Goal: Task Accomplishment & Management: Complete application form

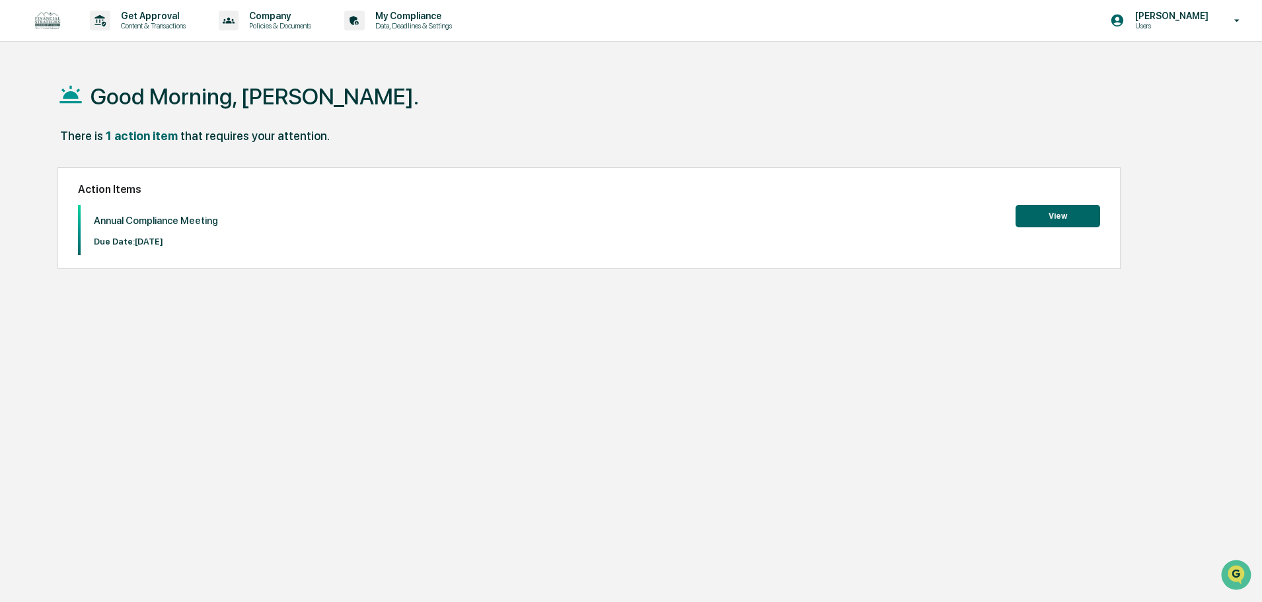
click at [1043, 216] on button "View" at bounding box center [1058, 216] width 85 height 22
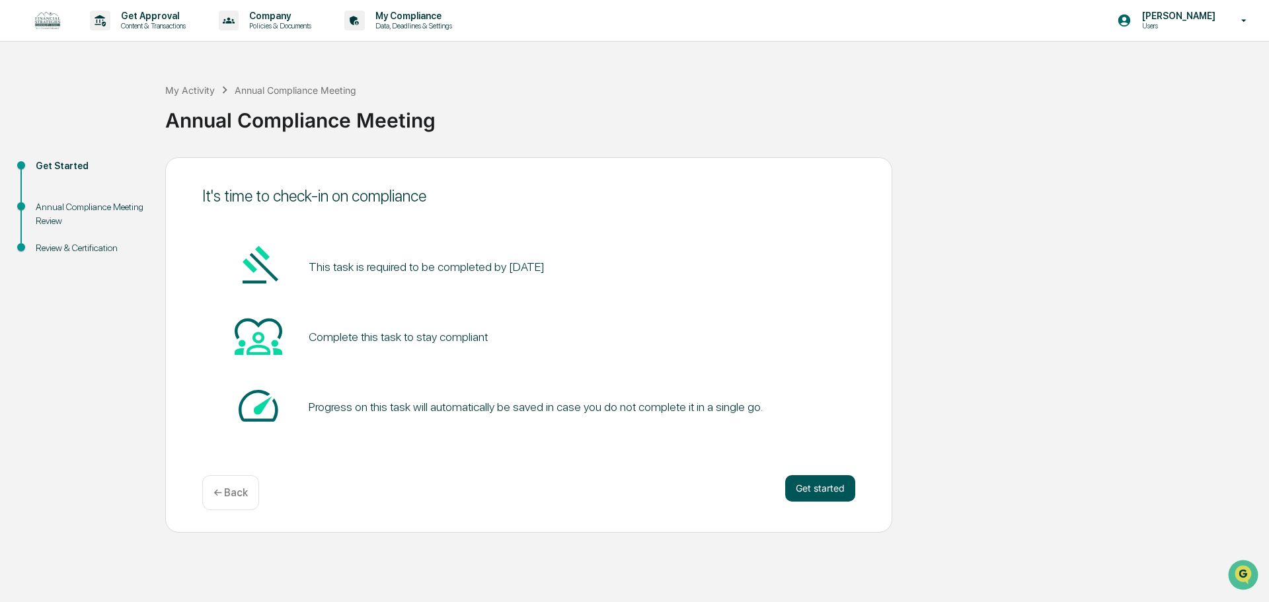
click at [830, 492] on button "Get started" at bounding box center [820, 488] width 70 height 26
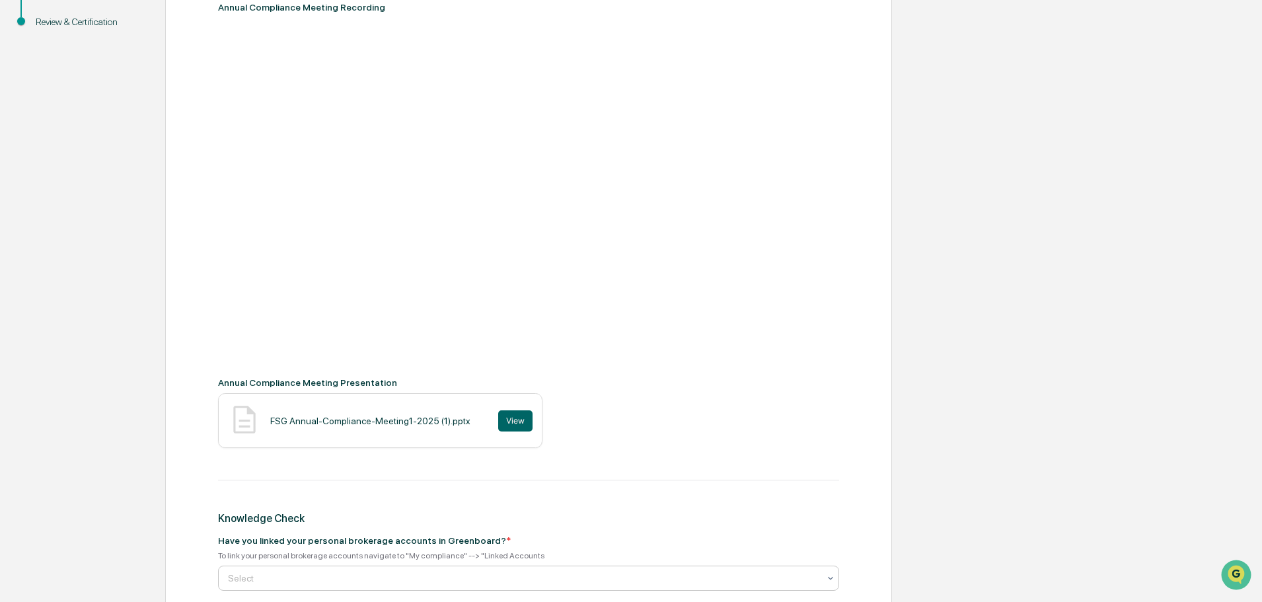
scroll to position [166, 0]
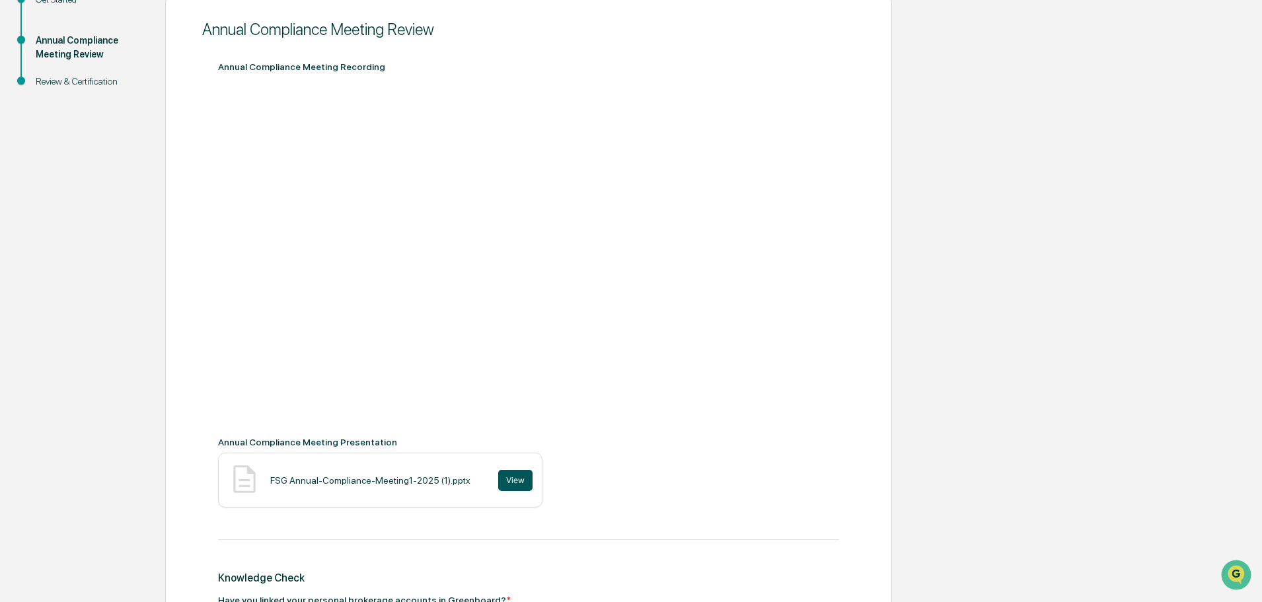
click at [512, 479] on button "View" at bounding box center [515, 480] width 34 height 21
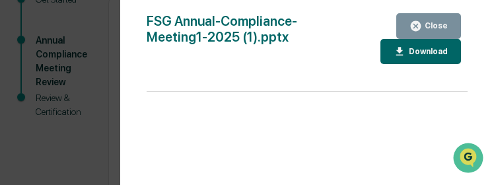
scroll to position [0, 0]
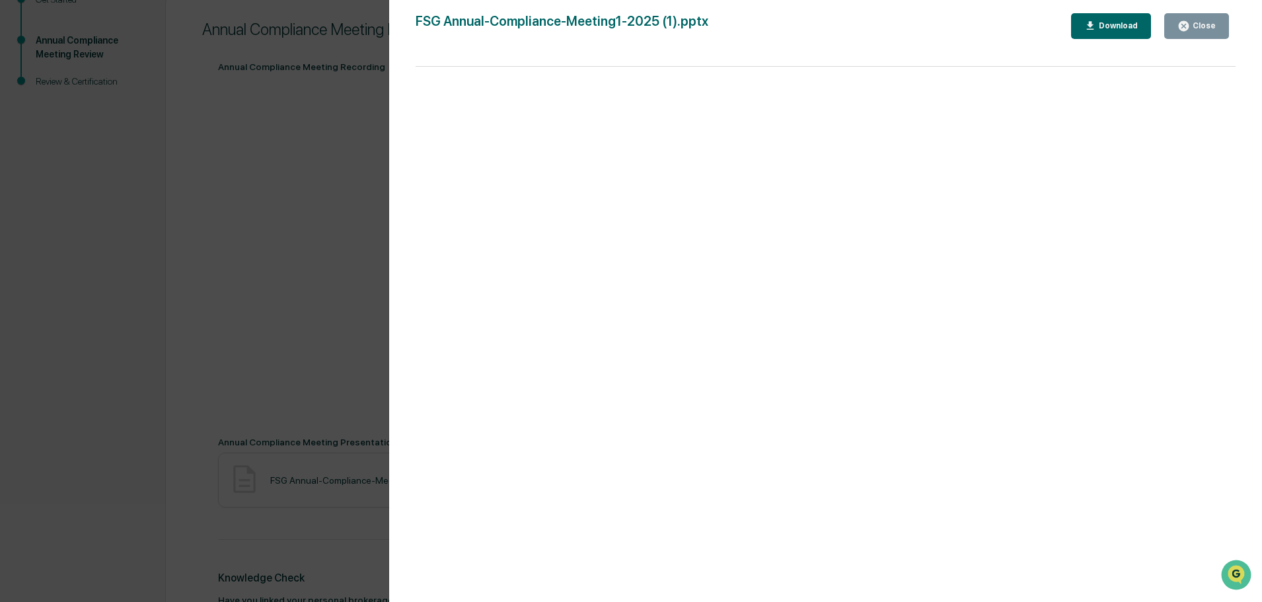
click at [1134, 24] on div "Download" at bounding box center [1117, 25] width 42 height 9
click at [1200, 26] on div "Close" at bounding box center [1203, 25] width 26 height 9
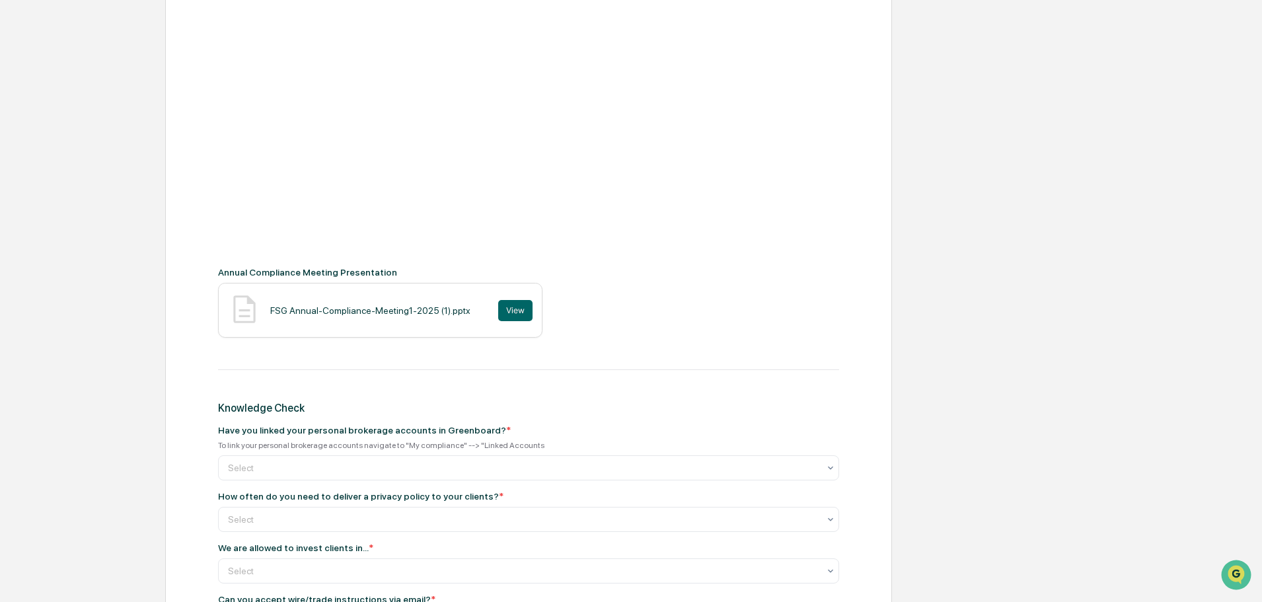
scroll to position [365, 0]
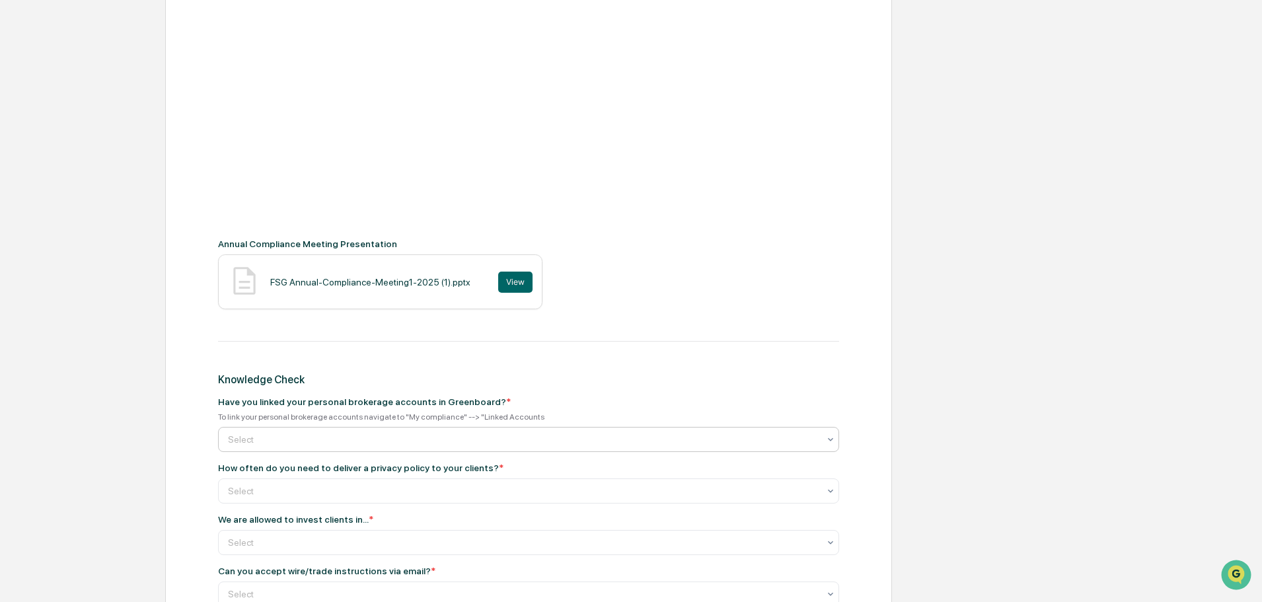
click at [830, 441] on icon at bounding box center [830, 439] width 5 height 3
click at [300, 433] on div at bounding box center [523, 439] width 591 height 13
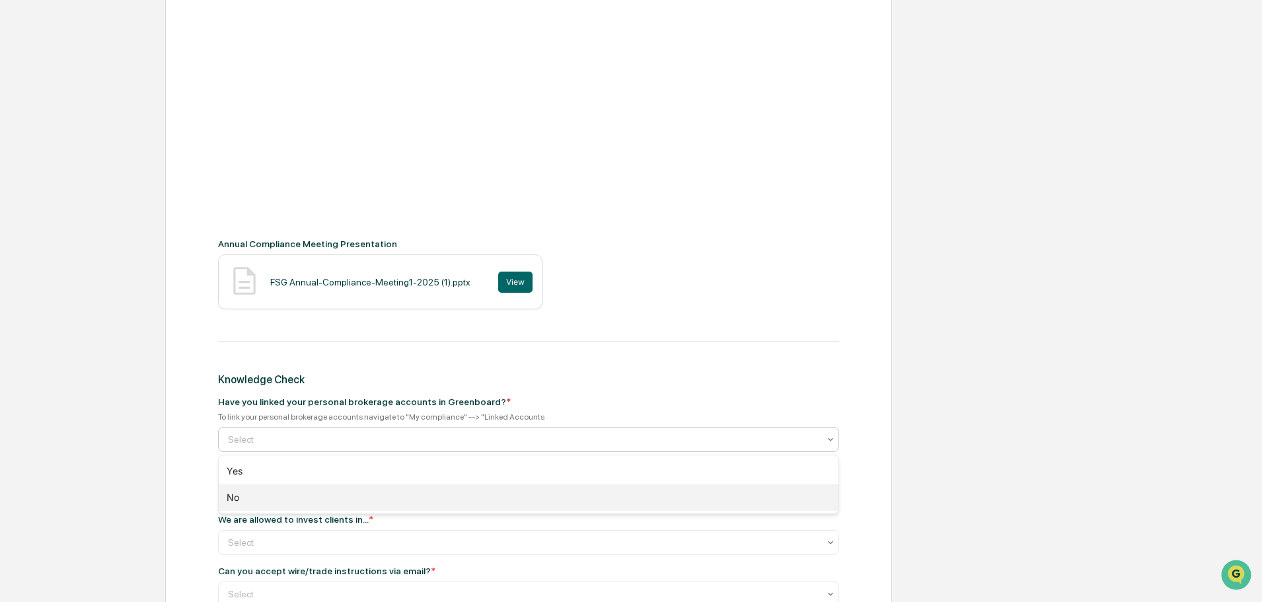
click at [266, 494] on div "No" at bounding box center [529, 497] width 620 height 26
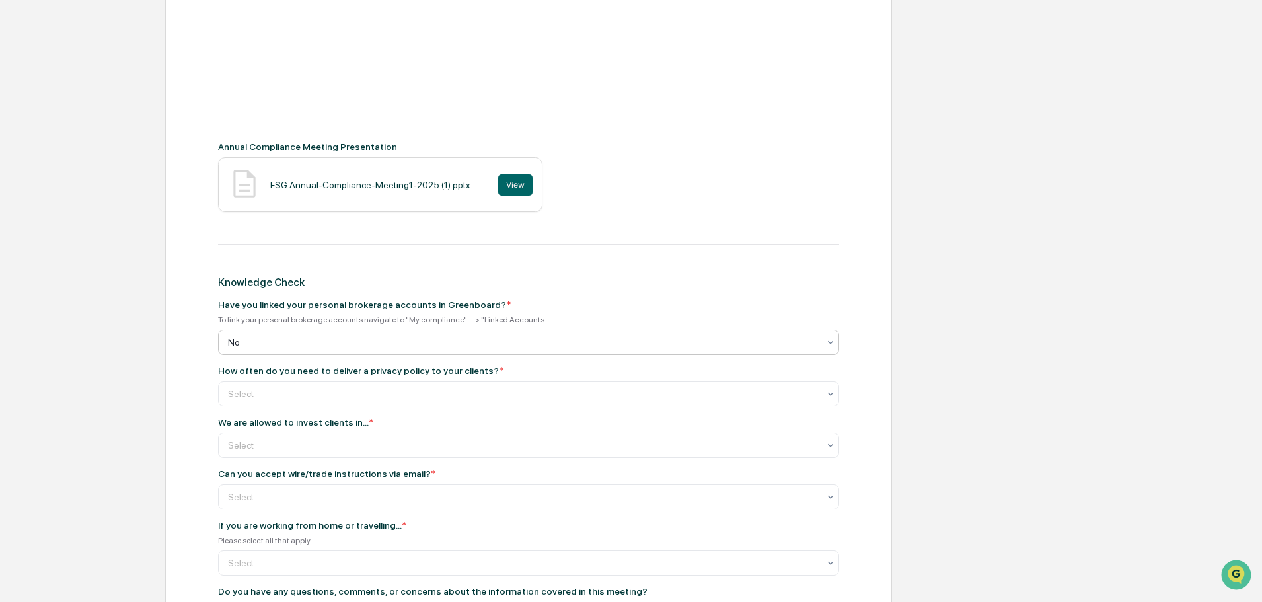
scroll to position [497, 0]
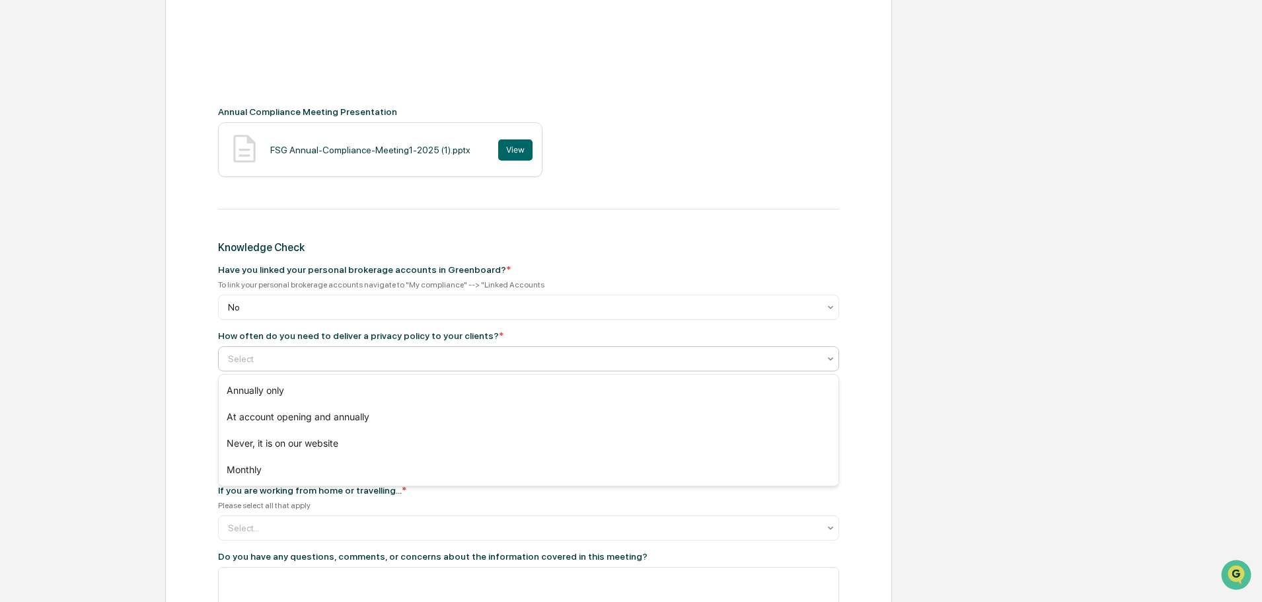
click at [355, 349] on div "Select" at bounding box center [528, 358] width 621 height 25
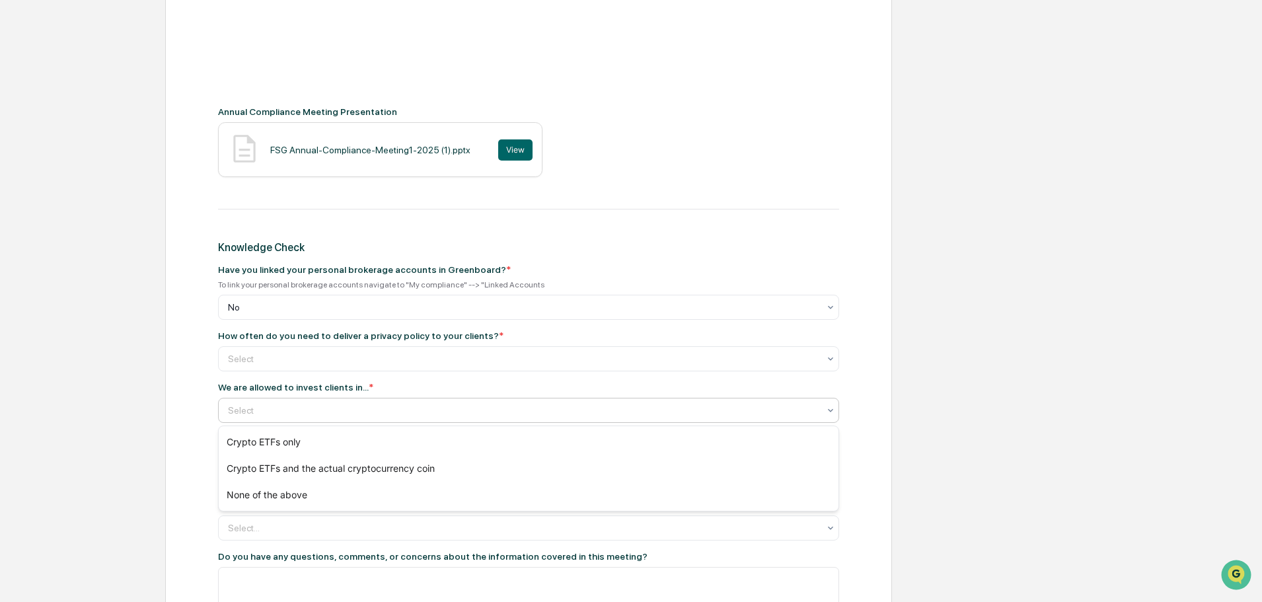
click at [340, 402] on div "Select" at bounding box center [523, 410] width 604 height 18
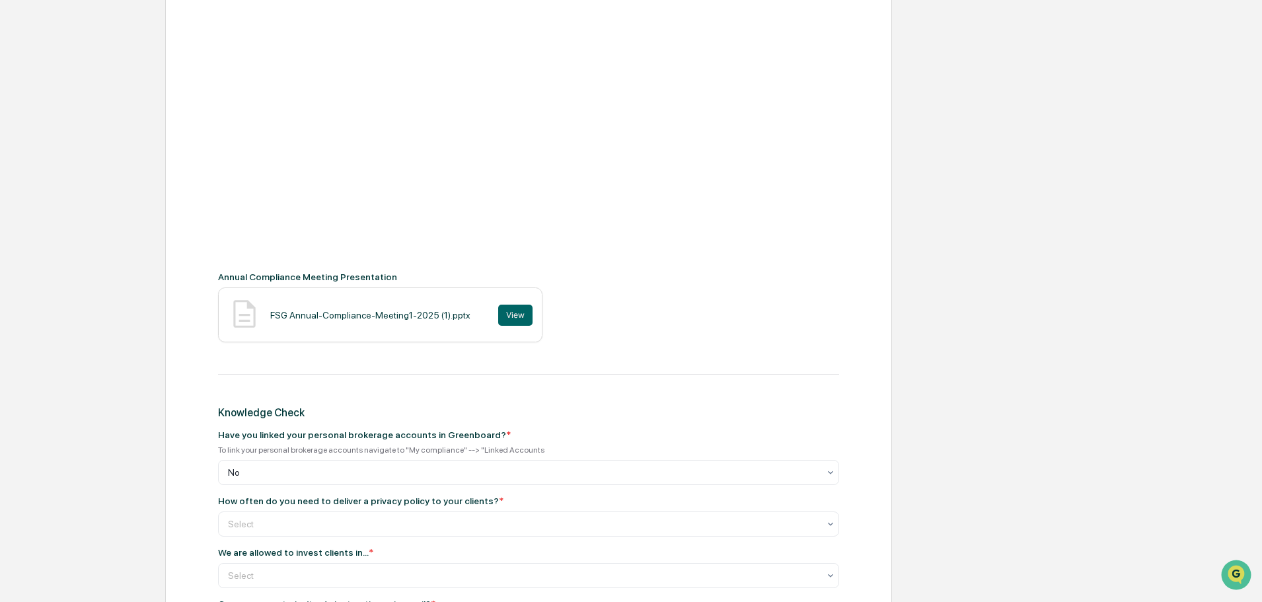
scroll to position [365, 0]
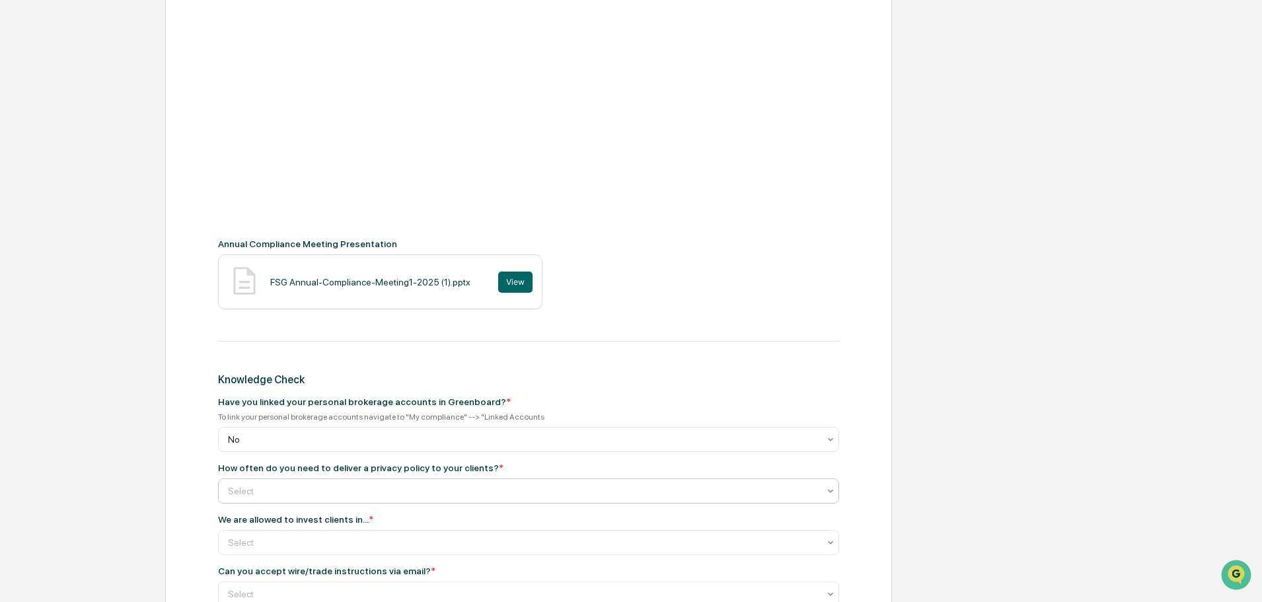
click at [575, 486] on div at bounding box center [523, 490] width 591 height 13
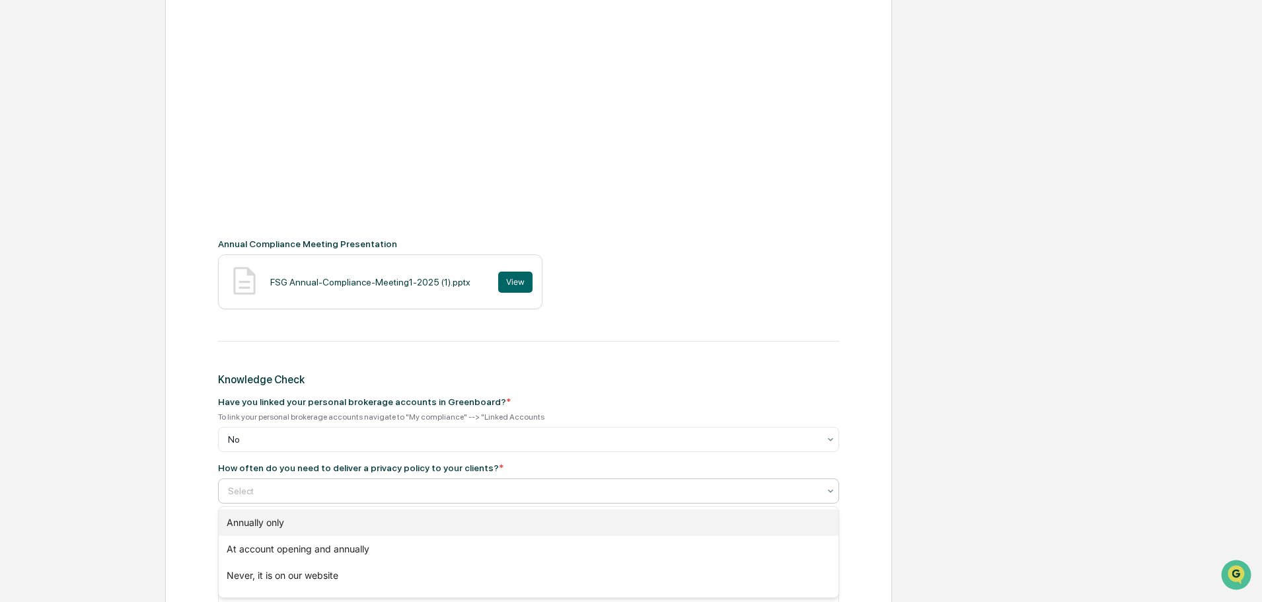
click at [301, 520] on div "Annually only" at bounding box center [529, 522] width 620 height 26
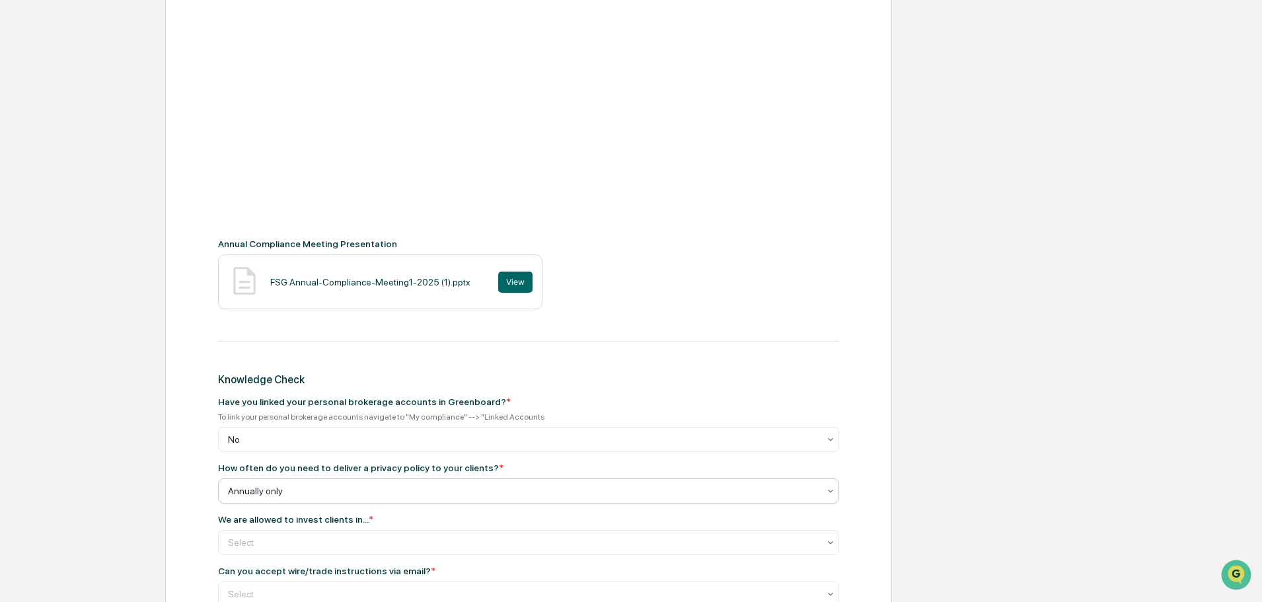
click at [515, 492] on div at bounding box center [523, 490] width 591 height 13
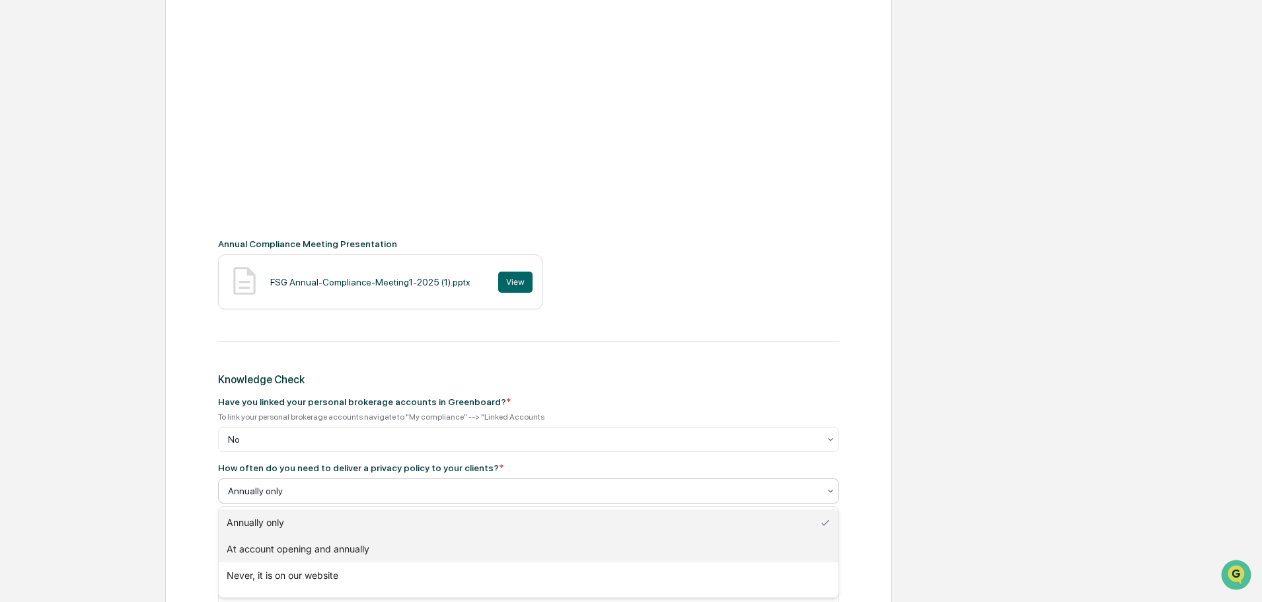
click at [400, 552] on div "At account opening and annually" at bounding box center [529, 549] width 620 height 26
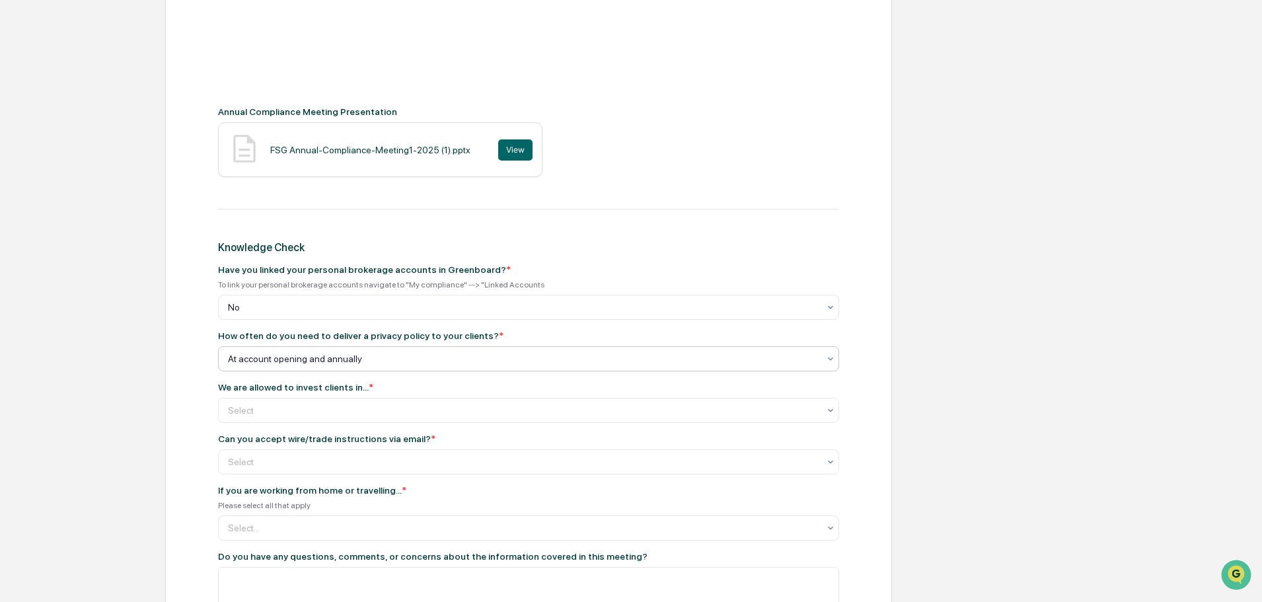
scroll to position [563, 0]
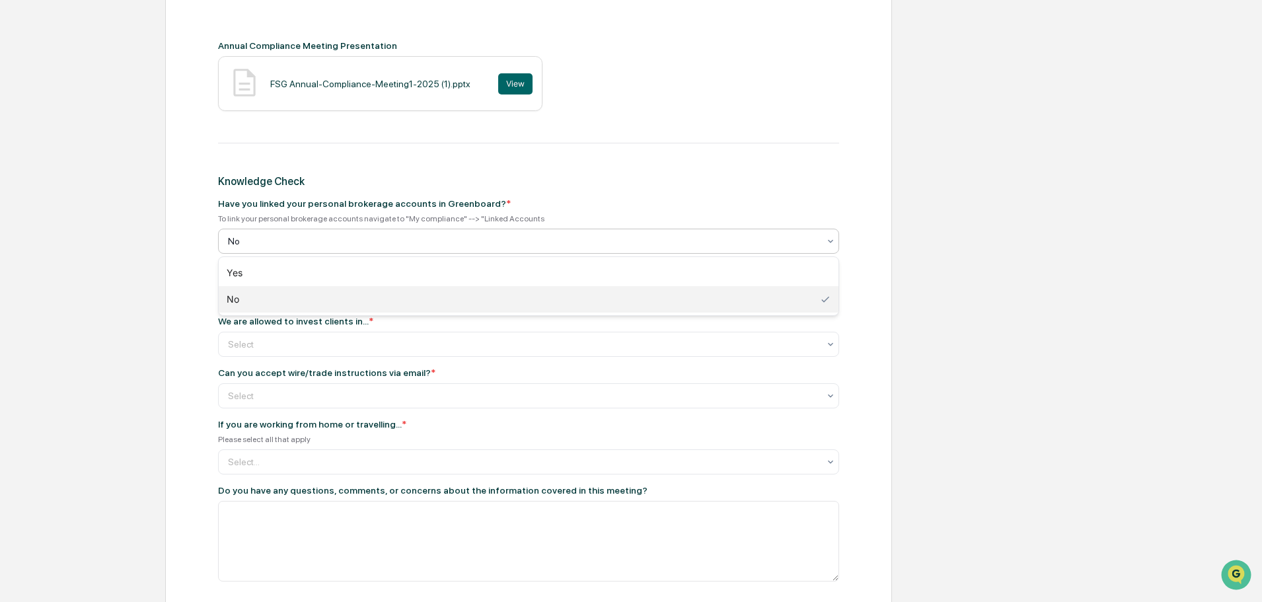
click at [439, 244] on div at bounding box center [523, 241] width 591 height 13
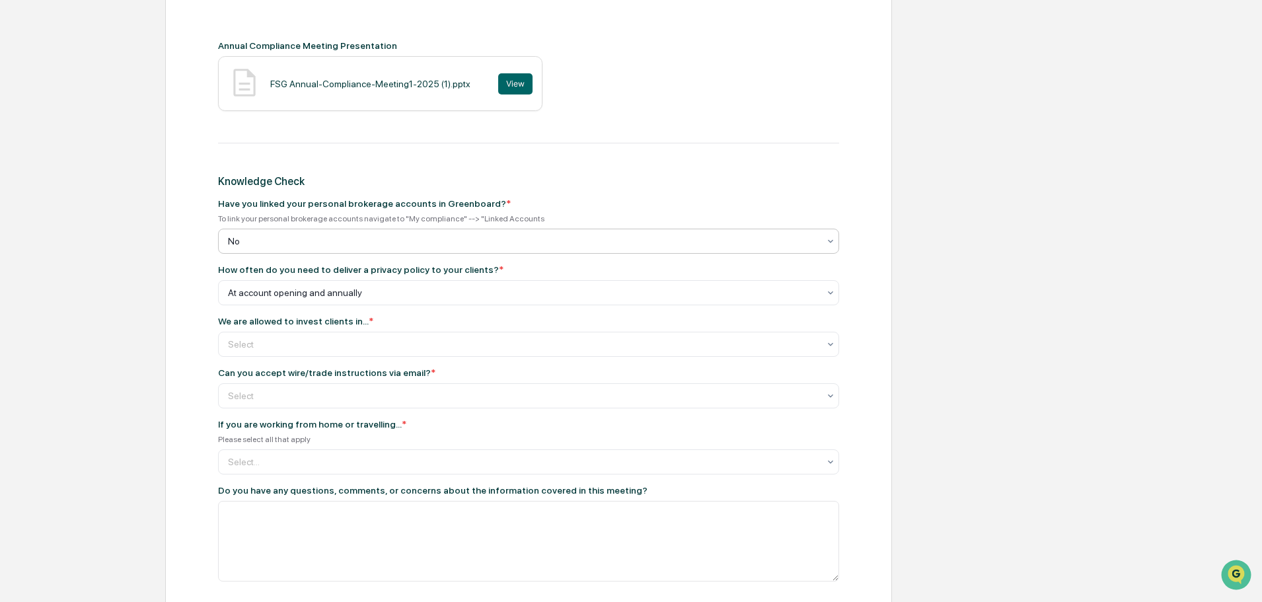
click at [439, 244] on div at bounding box center [523, 241] width 591 height 13
click at [826, 342] on icon at bounding box center [830, 344] width 11 height 11
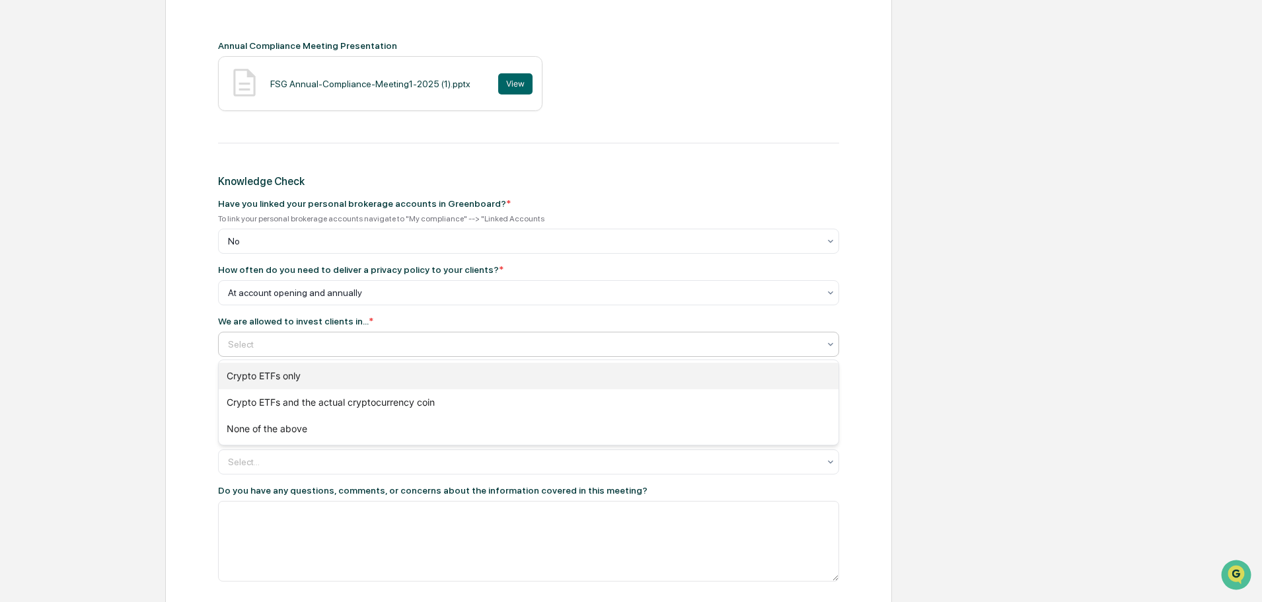
click at [303, 379] on div "Crypto ETFs only" at bounding box center [529, 376] width 620 height 26
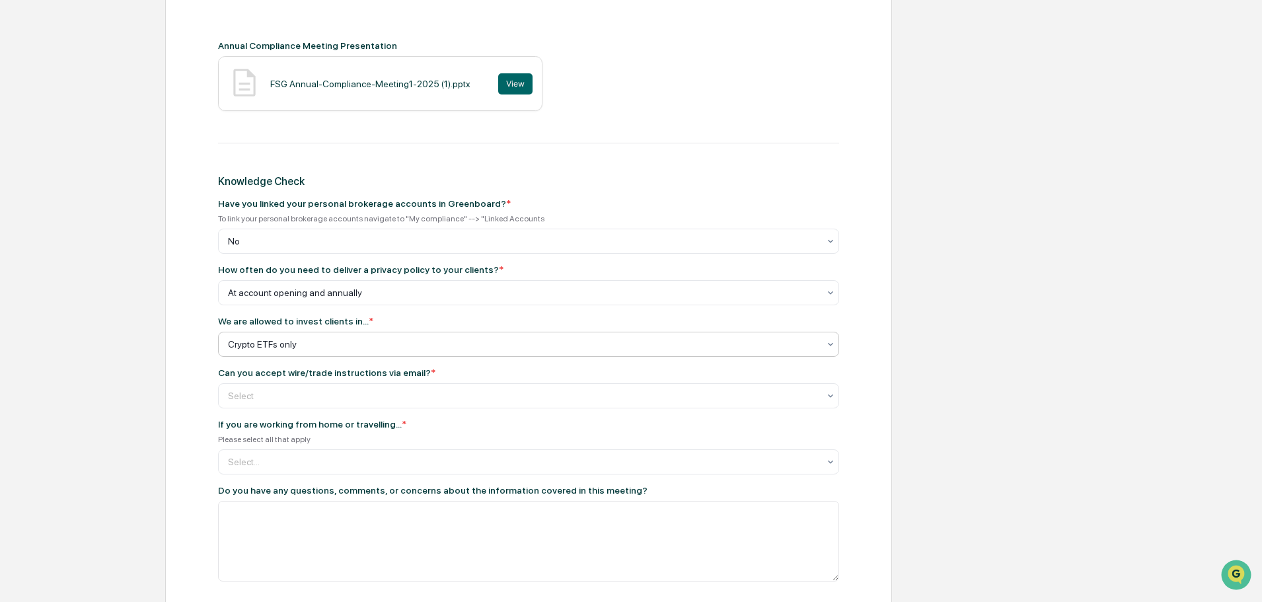
click at [469, 340] on div at bounding box center [523, 344] width 591 height 13
click at [468, 340] on div at bounding box center [523, 344] width 591 height 13
click at [492, 462] on div at bounding box center [523, 461] width 591 height 13
click at [499, 390] on div at bounding box center [523, 395] width 591 height 13
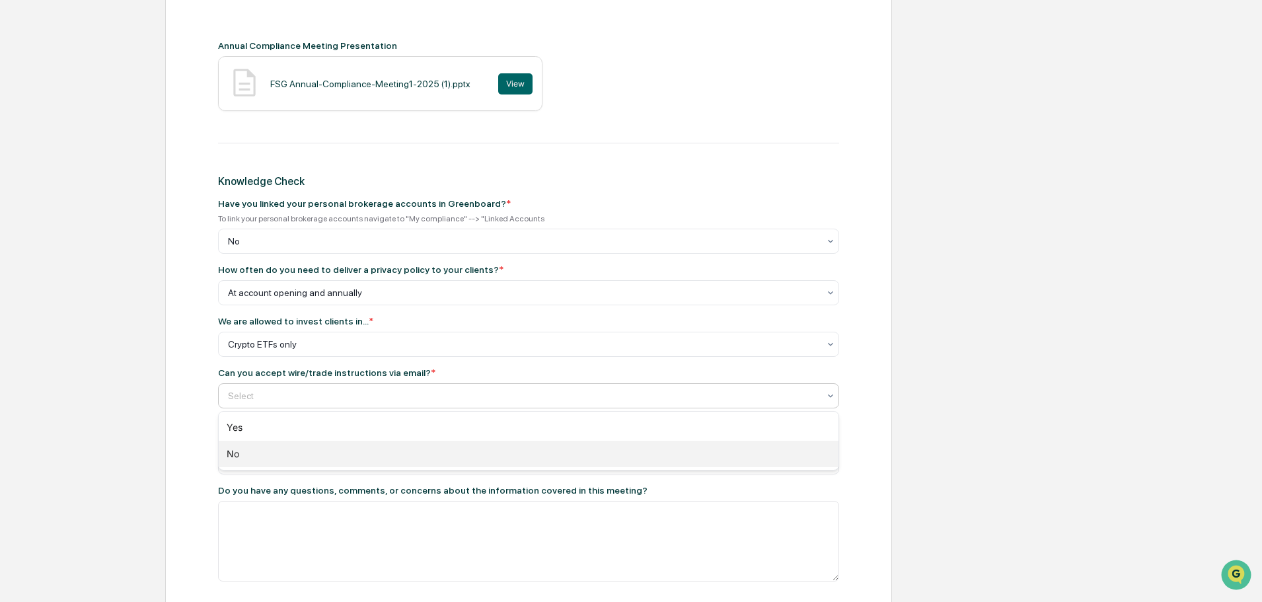
click at [271, 459] on div "No" at bounding box center [529, 454] width 620 height 26
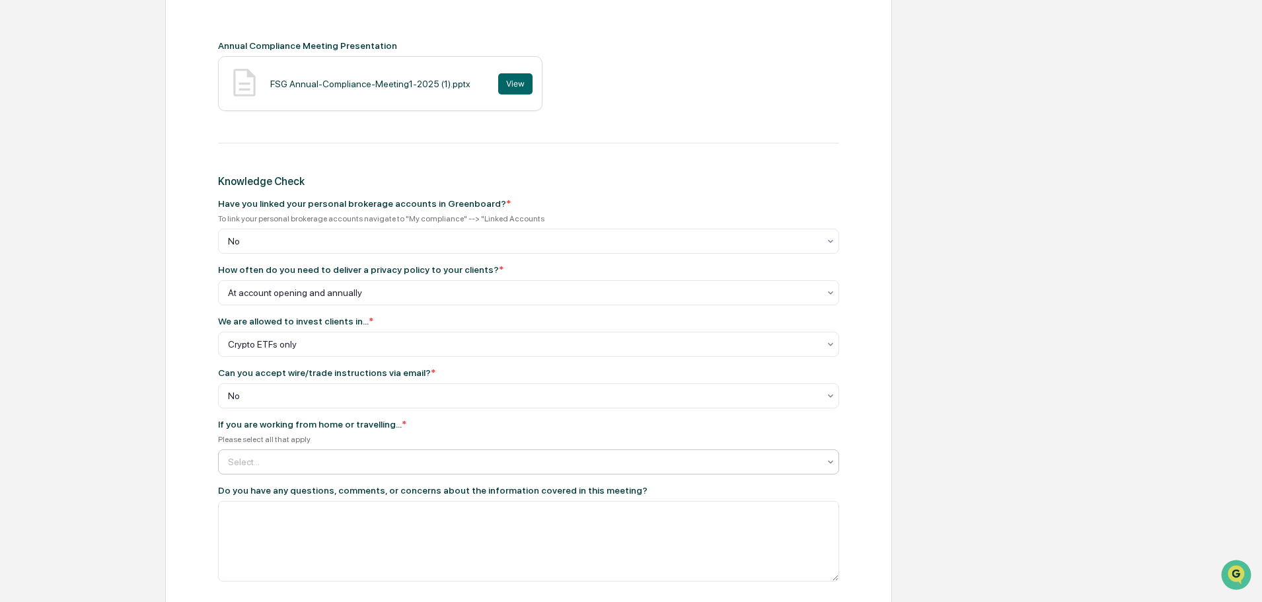
click at [418, 454] on div "Select..." at bounding box center [523, 461] width 604 height 21
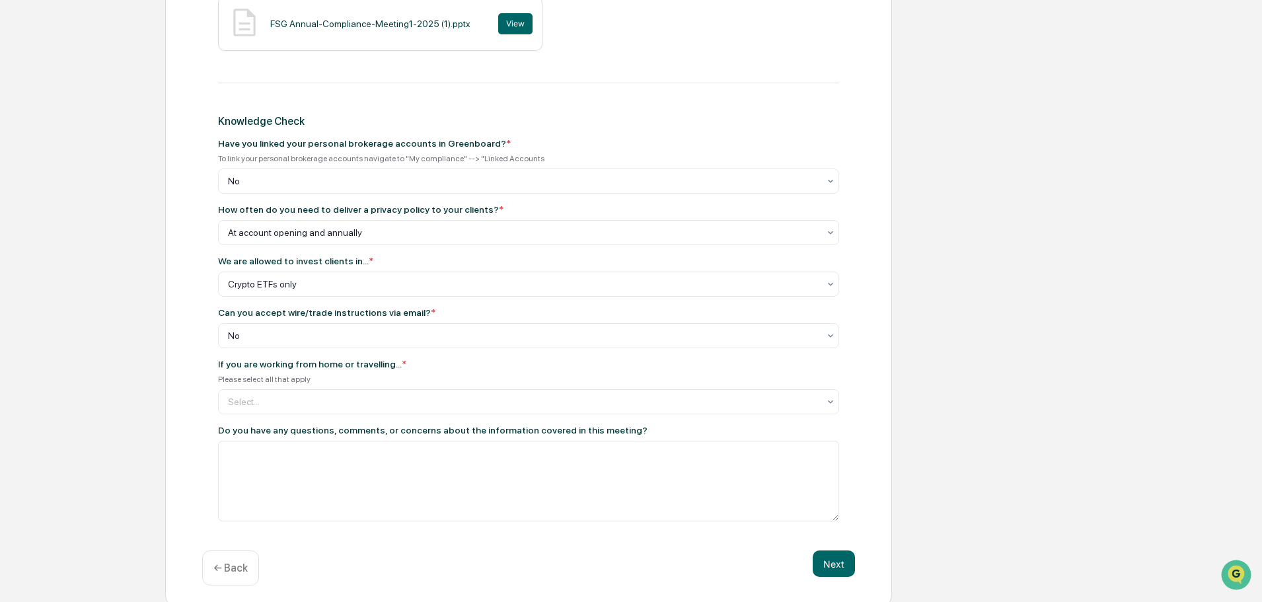
scroll to position [629, 0]
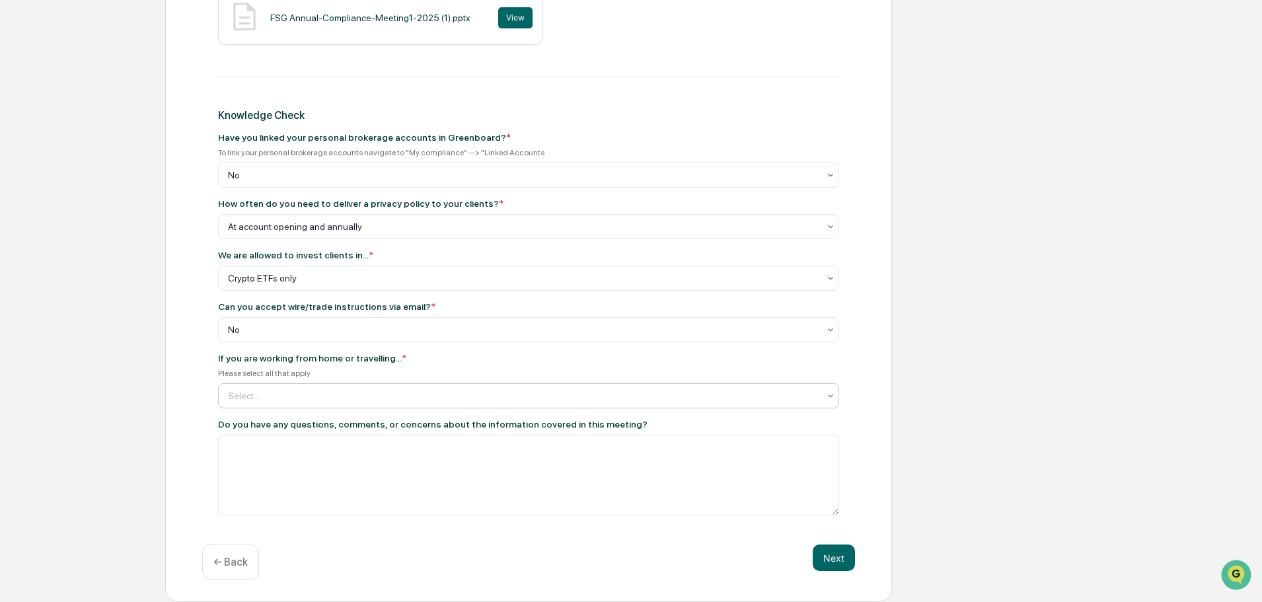
click at [419, 390] on div at bounding box center [523, 395] width 591 height 13
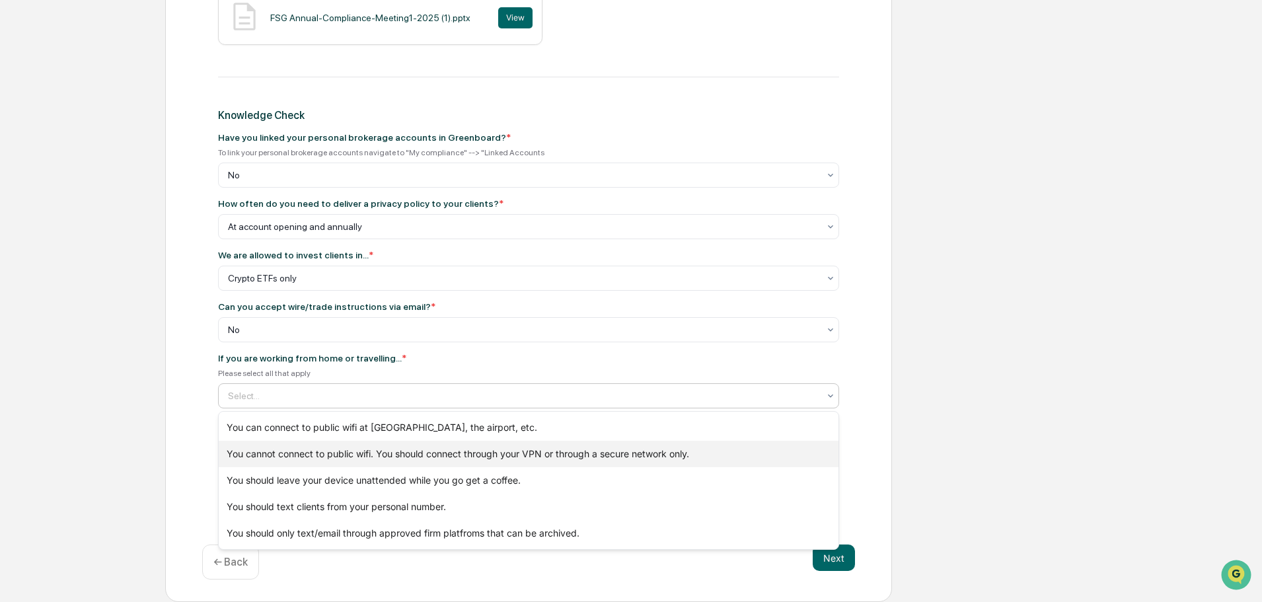
click at [419, 449] on div "You cannot connect to public wifi. You should connect through your VPN or throu…" at bounding box center [529, 454] width 620 height 26
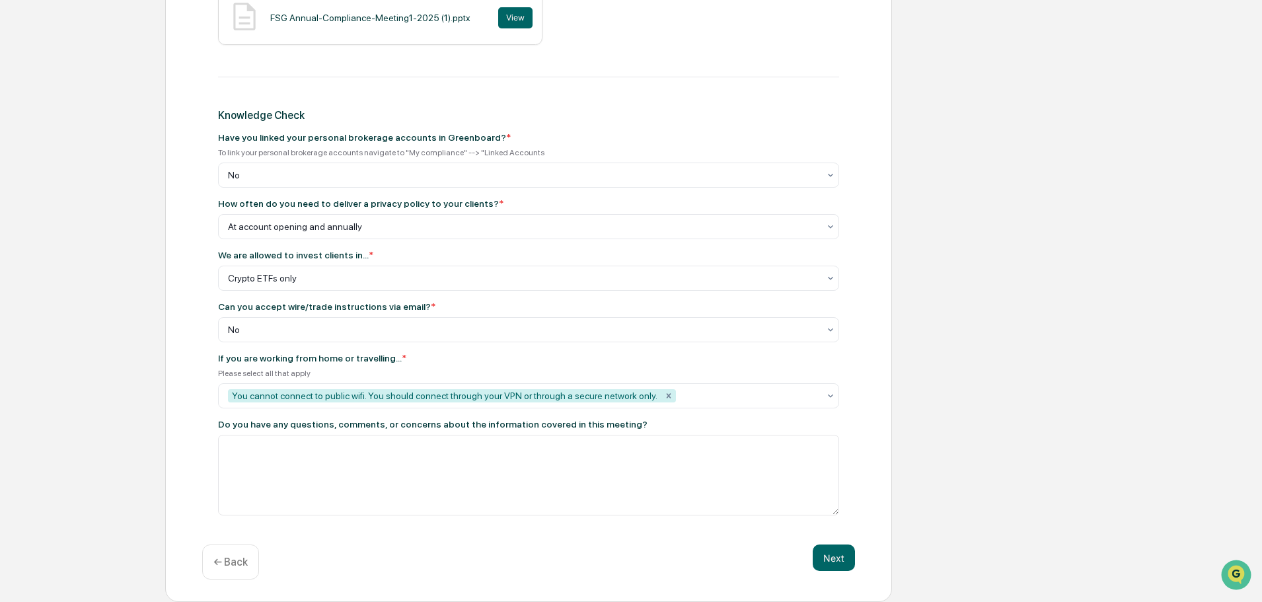
click at [1086, 436] on div "Get Started Annual Compliance Meeting Review Review & Certification Annual Comp…" at bounding box center [631, 65] width 1249 height 1074
click at [548, 397] on div "You cannot connect to public wifi. You should connect through your VPN or throu…" at bounding box center [444, 395] width 433 height 13
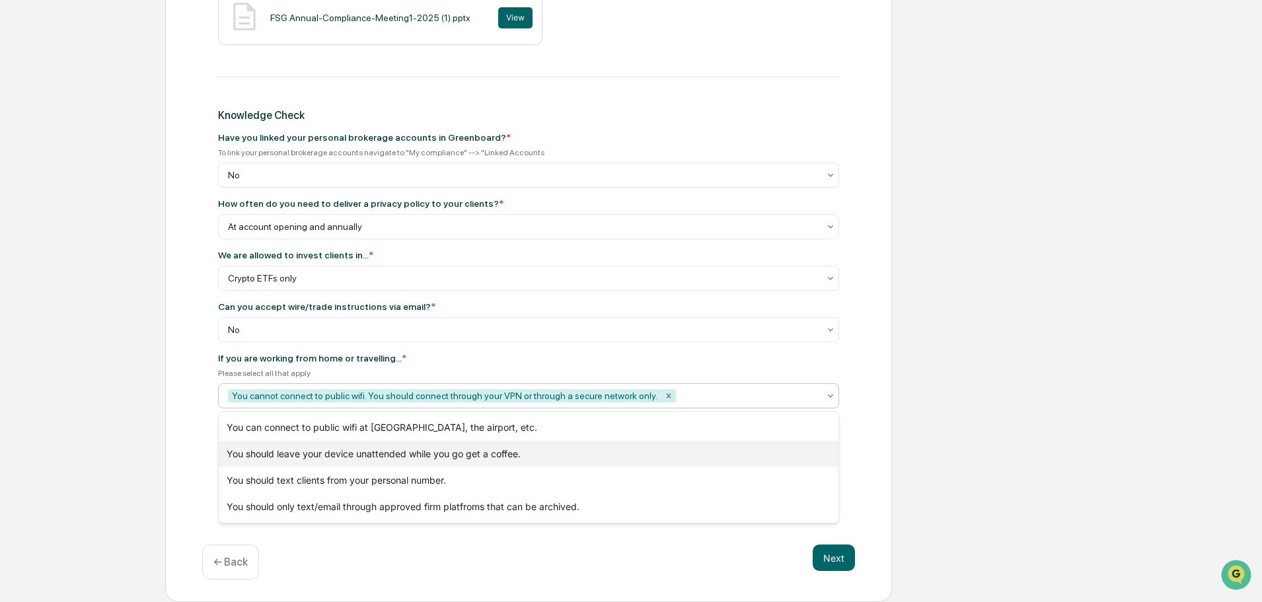
click at [617, 459] on div "You should leave your device unattended while you go get a coffee." at bounding box center [529, 454] width 620 height 26
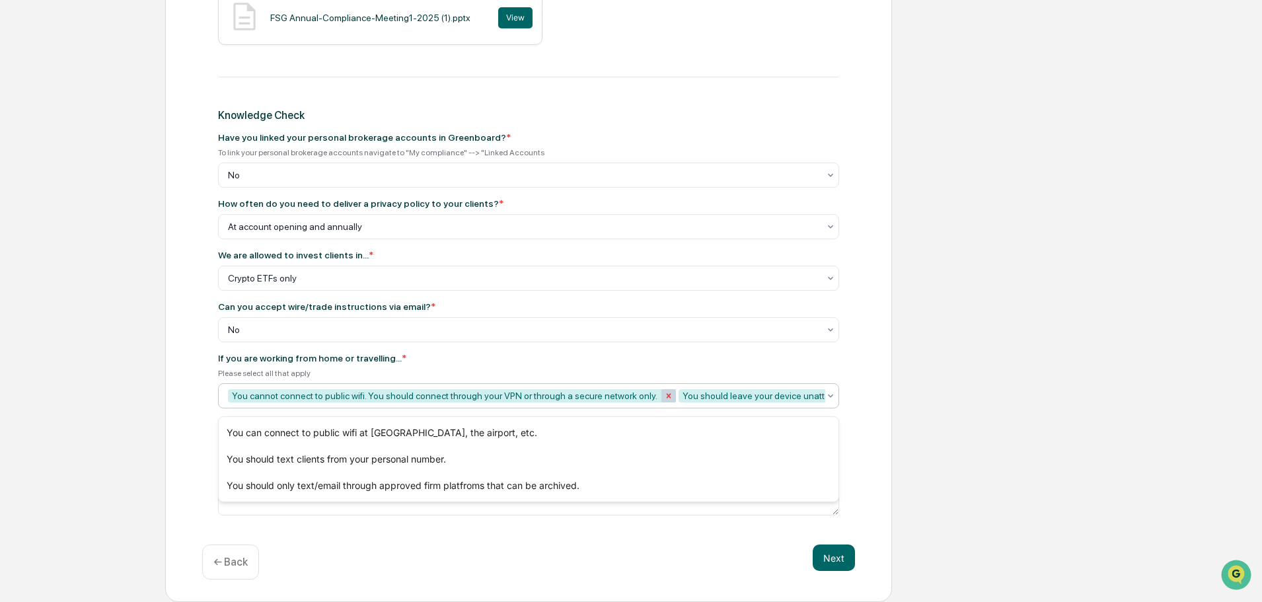
click at [664, 392] on icon "Remove You cannot connect to public wifi. You should connect through your VPN o…" at bounding box center [668, 395] width 9 height 9
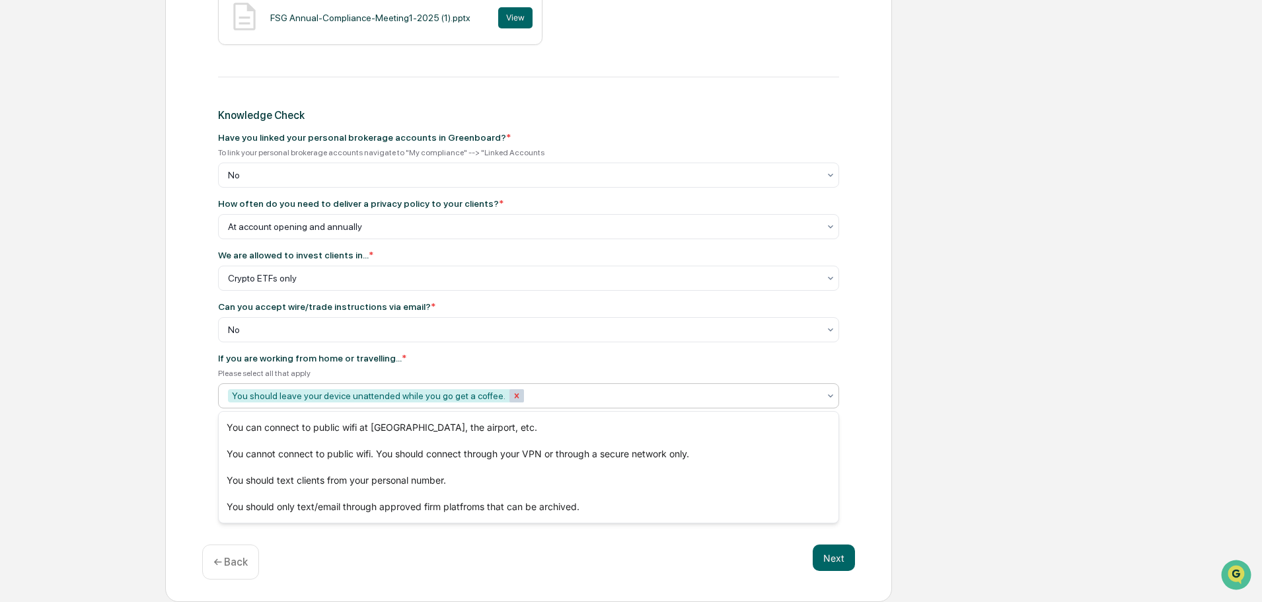
click at [512, 396] on icon "Remove You should leave your device unattended while you go get a coffee." at bounding box center [516, 395] width 9 height 9
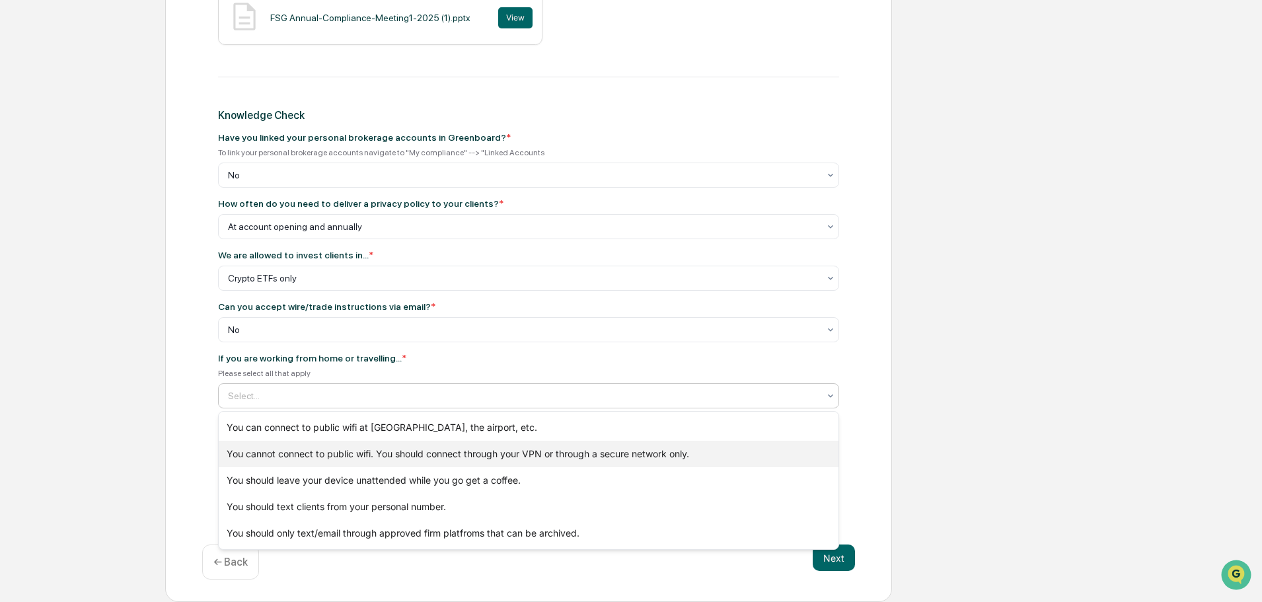
click at [420, 457] on div "You cannot connect to public wifi. You should connect through your VPN or throu…" at bounding box center [529, 454] width 620 height 26
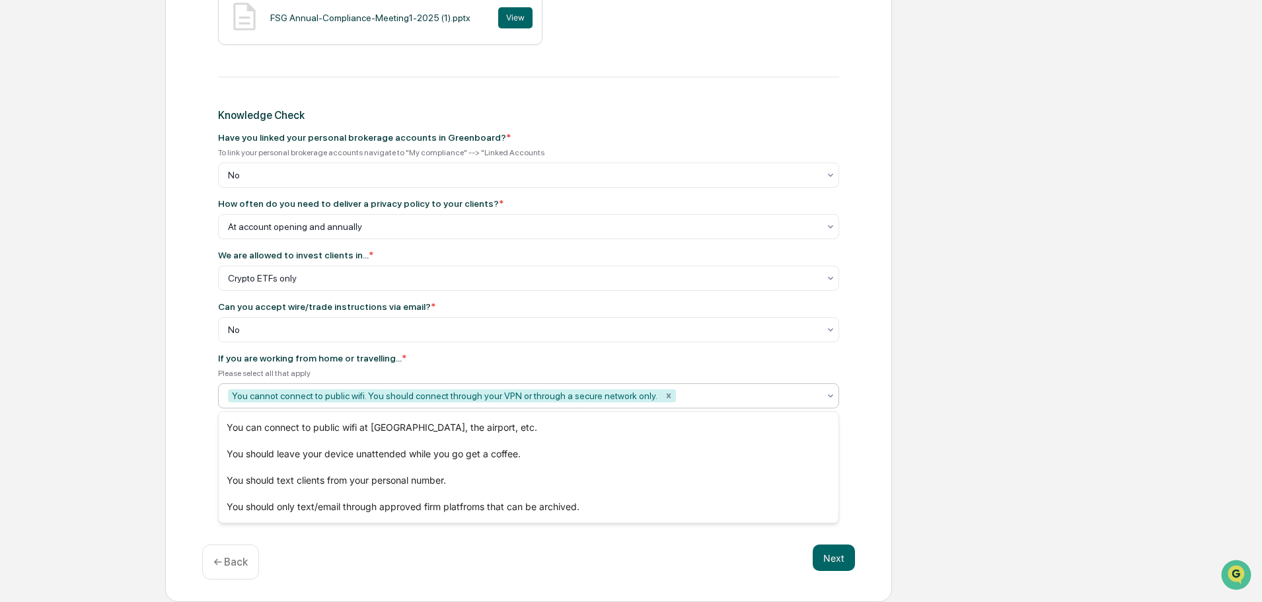
click at [828, 395] on icon at bounding box center [830, 395] width 11 height 11
click at [520, 509] on div "You should only text/email through approved firm platfroms that can be archived." at bounding box center [529, 507] width 620 height 26
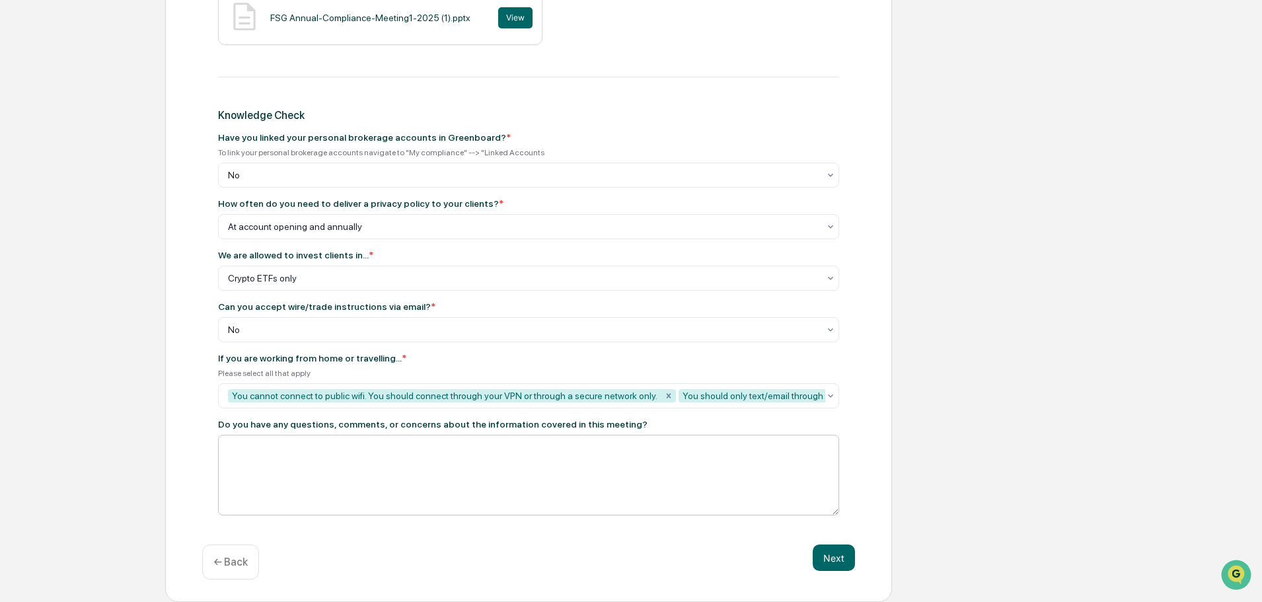
scroll to position [634, 0]
click at [655, 512] on textarea at bounding box center [528, 475] width 621 height 81
click at [832, 556] on button "Next" at bounding box center [834, 557] width 42 height 26
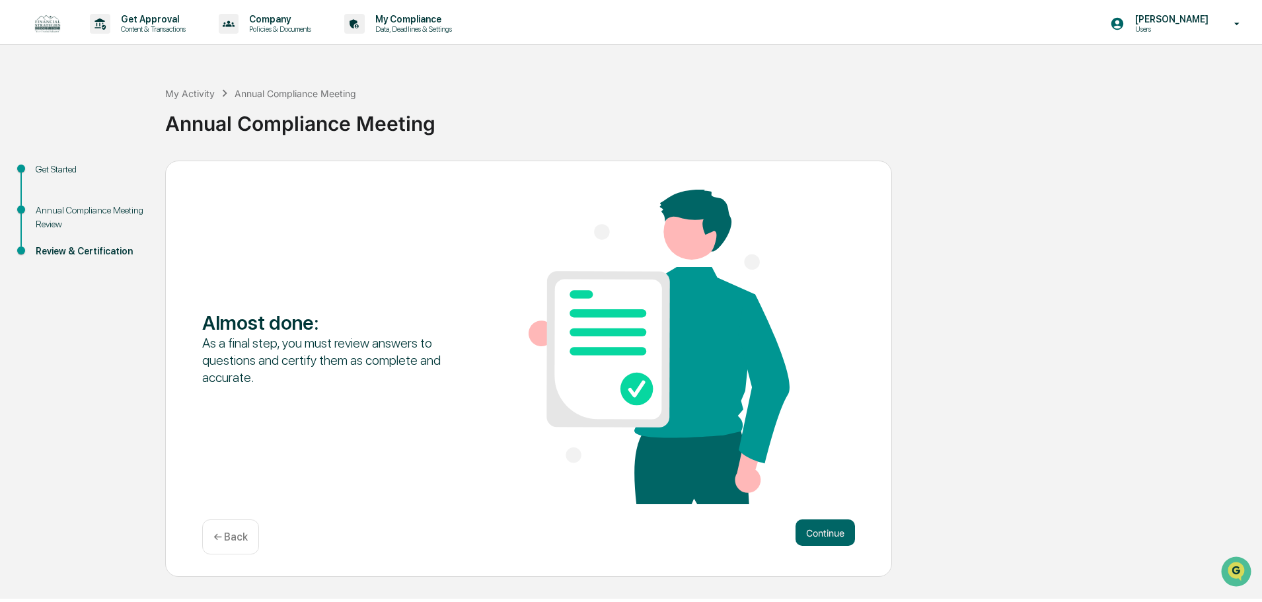
scroll to position [0, 0]
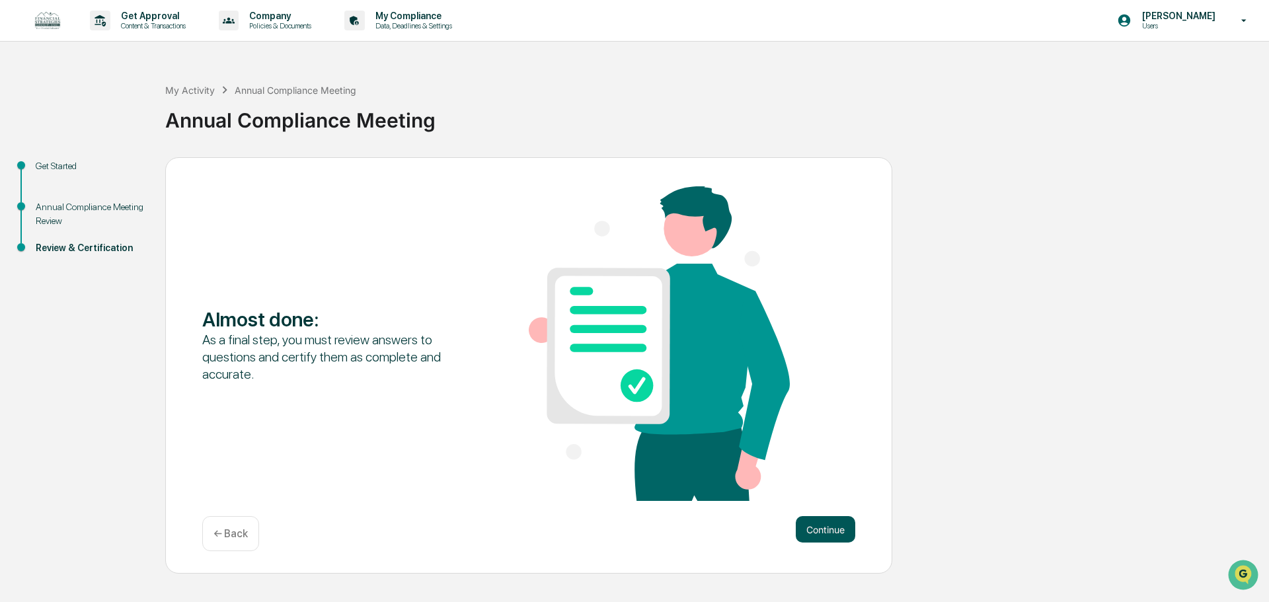
click at [829, 529] on button "Continue" at bounding box center [824, 529] width 59 height 26
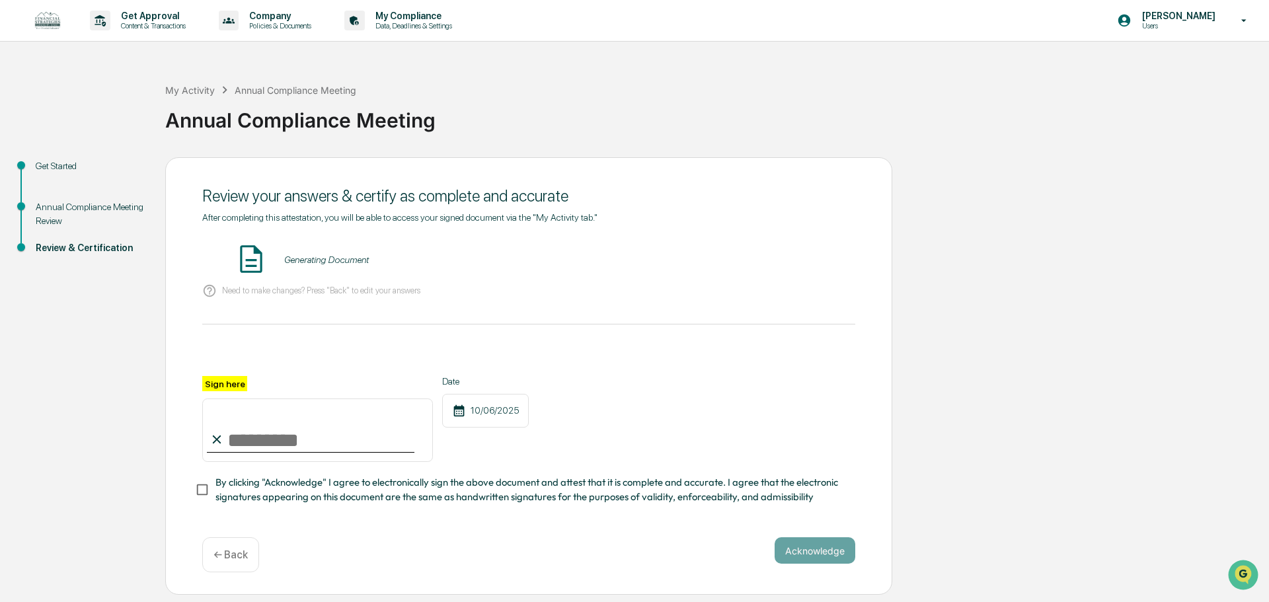
click at [242, 441] on input "Sign here" at bounding box center [317, 429] width 231 height 63
type input "**********"
click at [798, 550] on button "Acknowledge" at bounding box center [814, 550] width 81 height 26
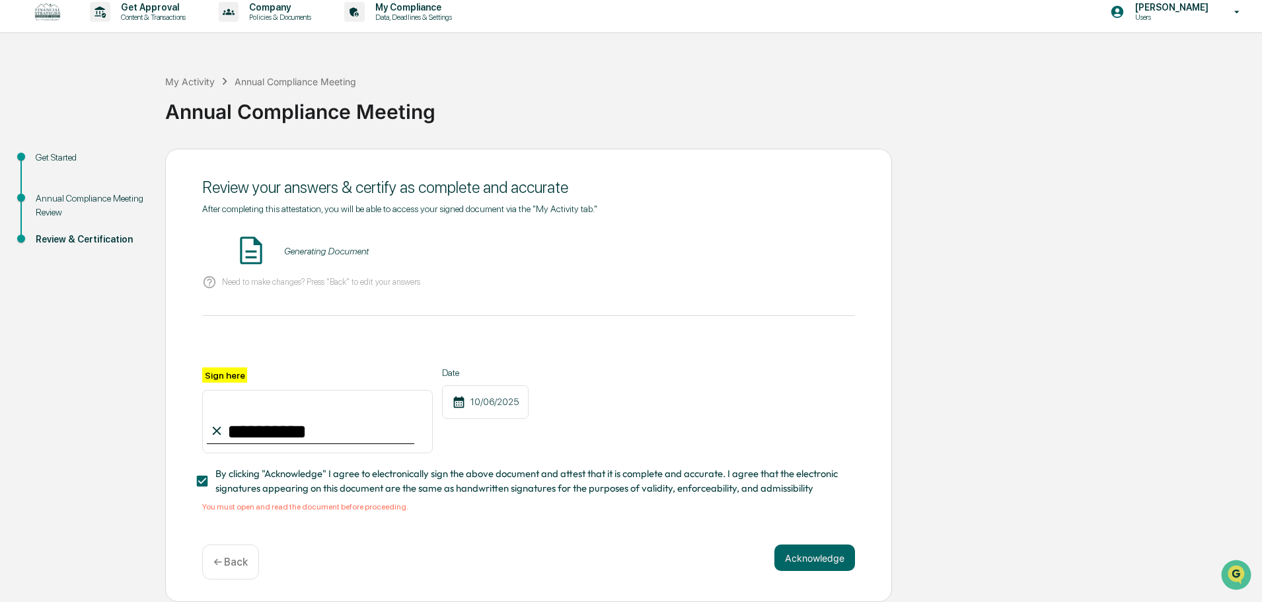
scroll to position [13, 0]
click at [346, 473] on span "By clicking "Acknowledge" I agree to electronically sign the above document and…" at bounding box center [529, 481] width 629 height 30
click at [784, 247] on button "VIEW" at bounding box center [780, 251] width 86 height 22
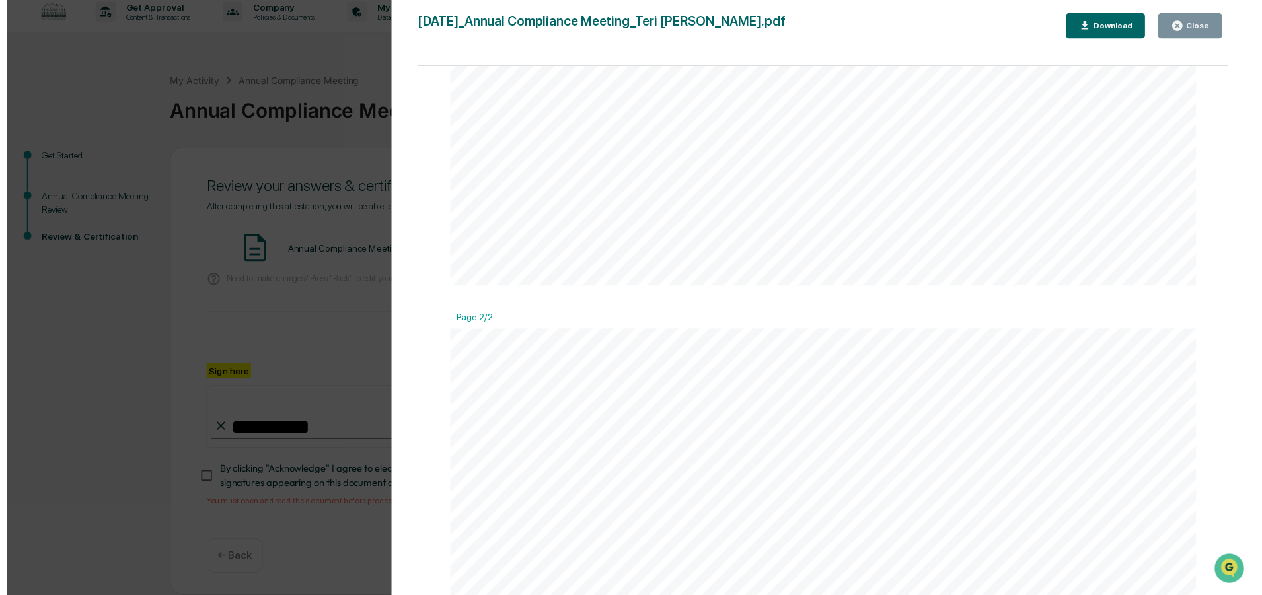
scroll to position [859, 0]
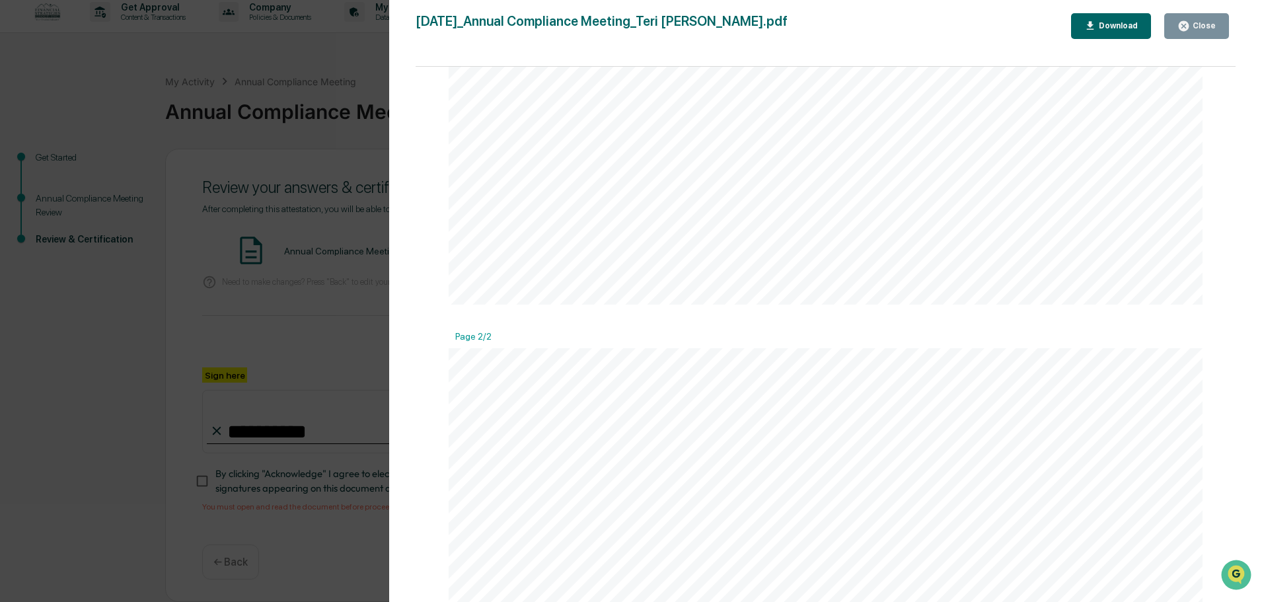
click at [1199, 31] on div "Close" at bounding box center [1196, 26] width 38 height 13
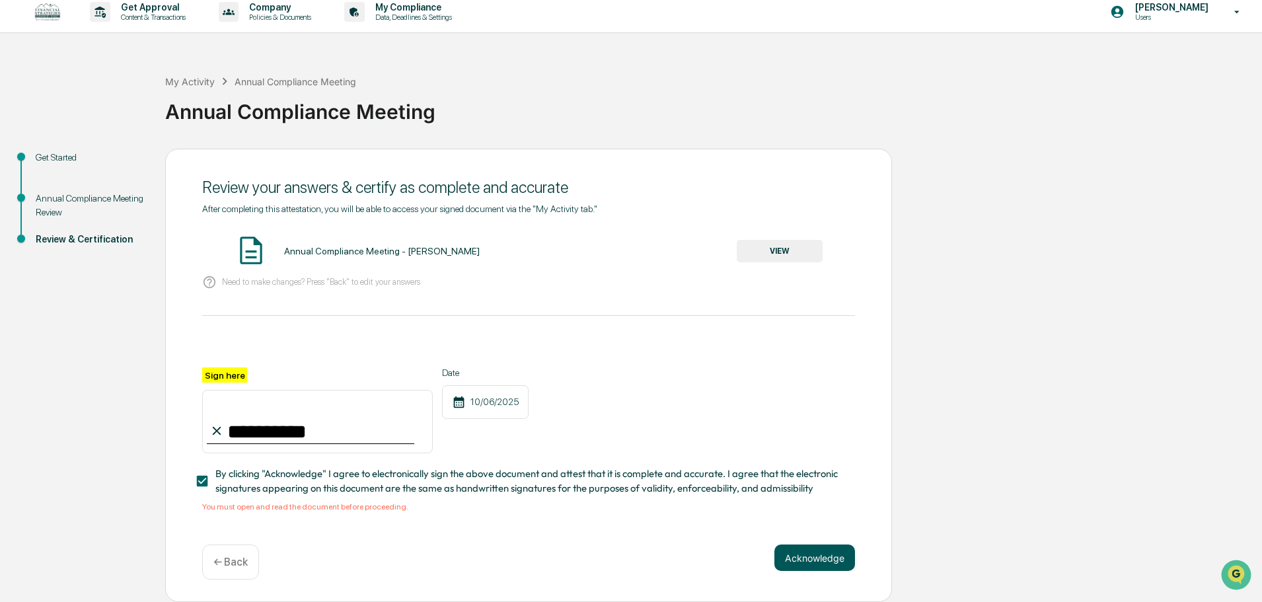
click at [810, 551] on button "Acknowledge" at bounding box center [814, 557] width 81 height 26
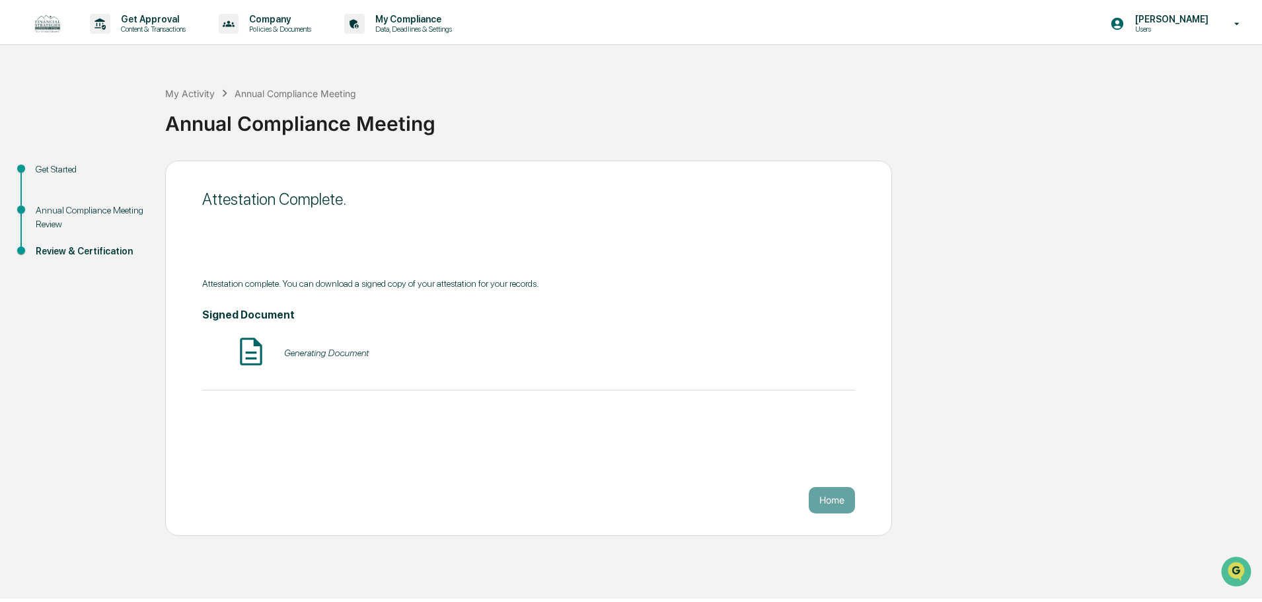
scroll to position [0, 0]
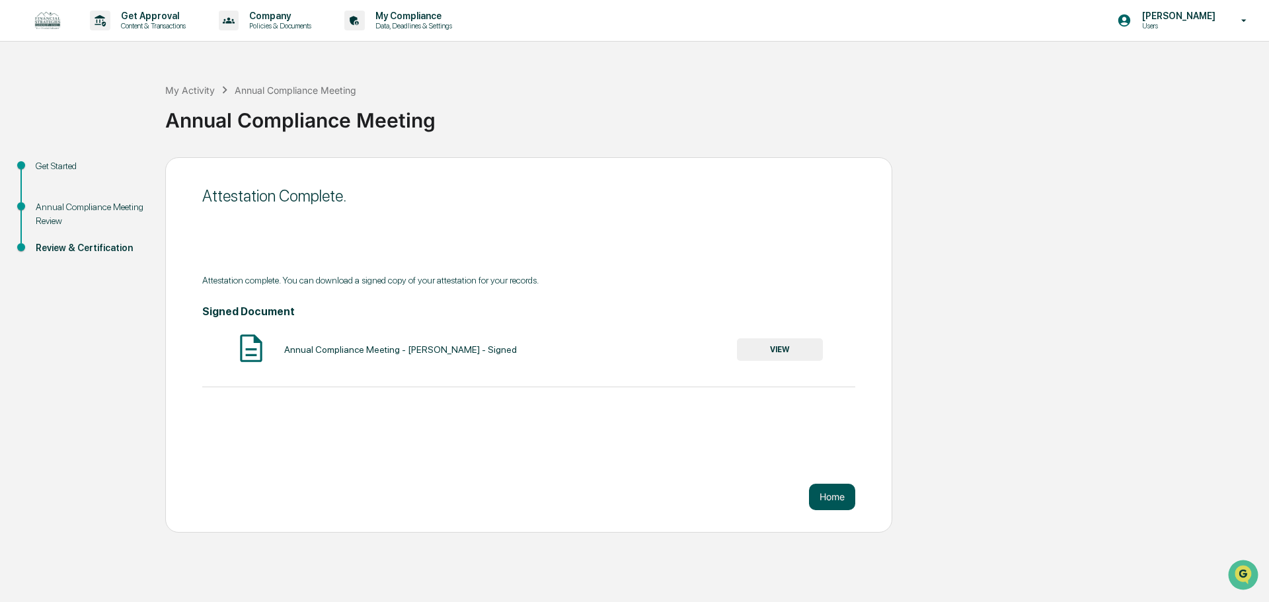
click at [836, 499] on button "Home" at bounding box center [832, 497] width 46 height 26
